Goal: Transaction & Acquisition: Purchase product/service

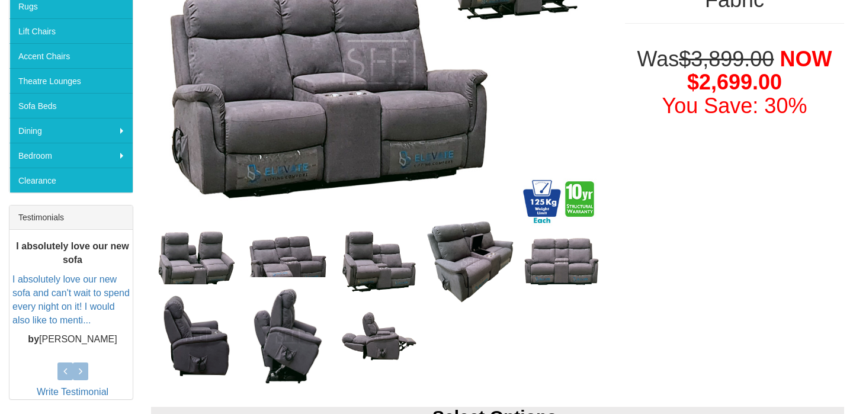
scroll to position [329, 0]
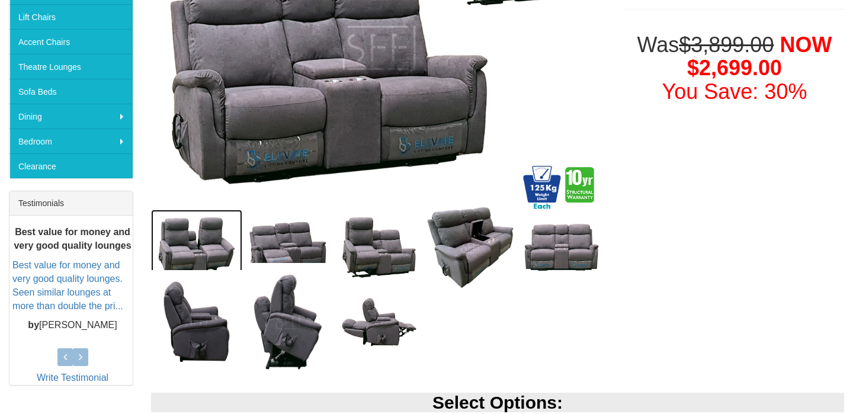
click at [222, 239] on img at bounding box center [196, 247] width 91 height 75
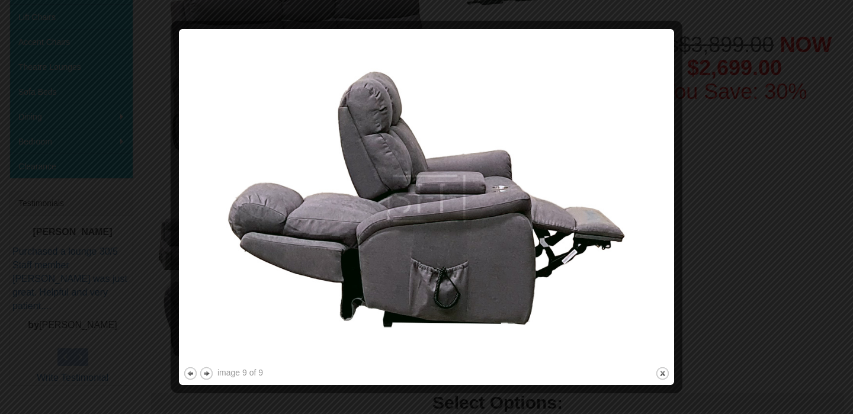
click at [106, 170] on div at bounding box center [426, 207] width 853 height 414
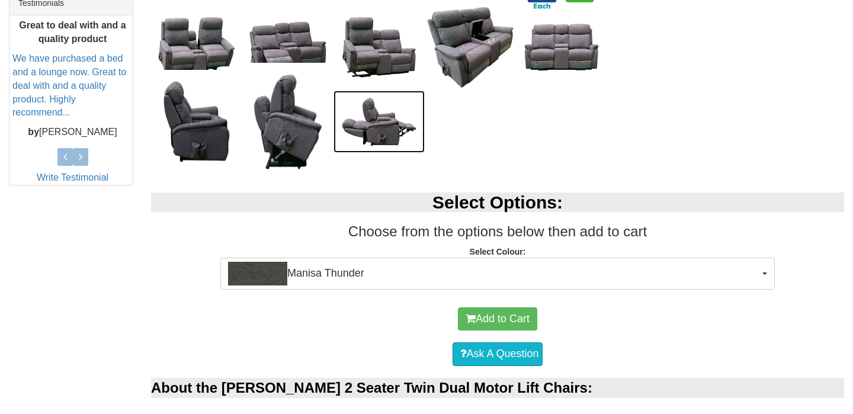
scroll to position [546, 0]
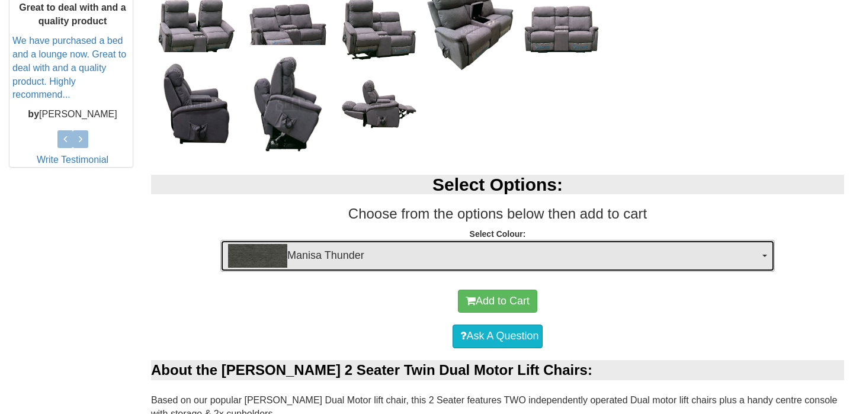
click at [364, 254] on span "Manisa Thunder" at bounding box center [493, 256] width 531 height 24
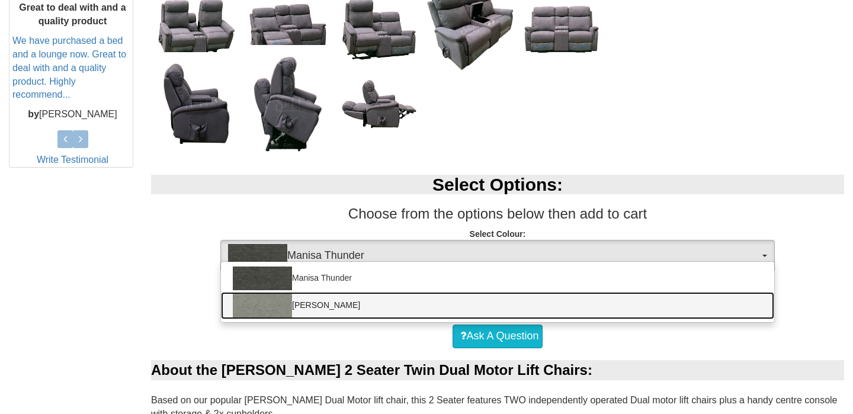
click at [328, 308] on link "[PERSON_NAME]" at bounding box center [497, 305] width 553 height 27
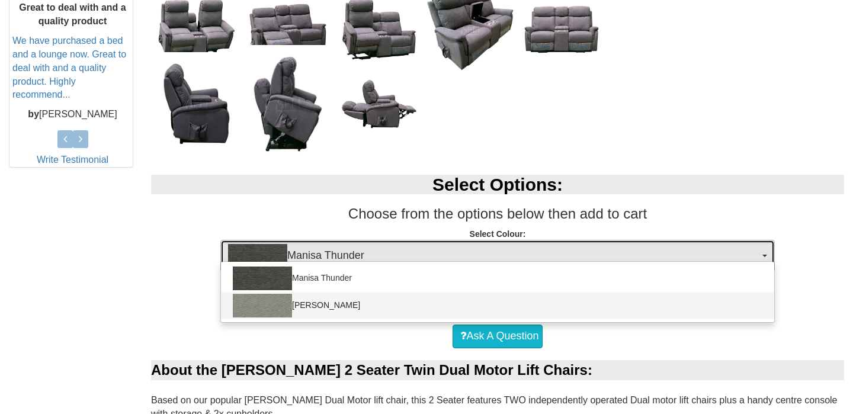
select select "1525"
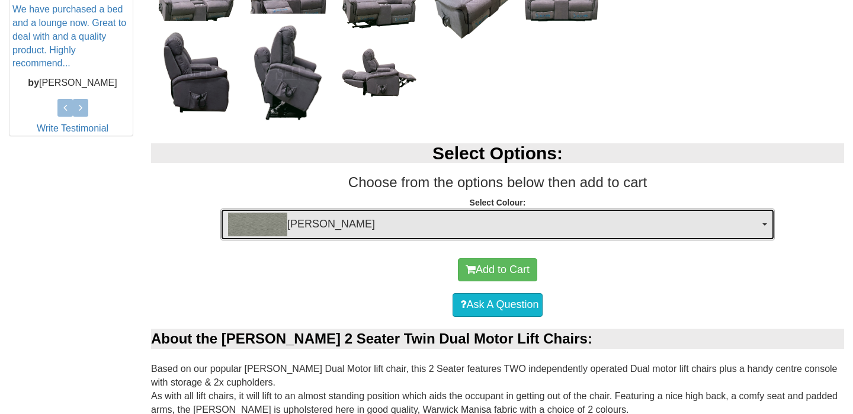
scroll to position [578, 0]
